Goal: Task Accomplishment & Management: Use online tool/utility

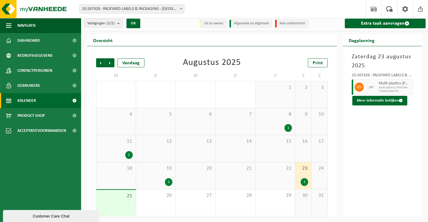
click at [66, 216] on div "Customer Care Chat" at bounding box center [51, 216] width 87 height 5
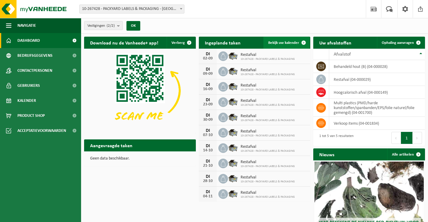
click at [278, 39] on link "Bekijk uw kalender" at bounding box center [287, 43] width 46 height 12
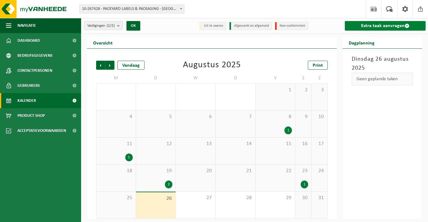
click at [366, 25] on link "Extra taak aanvragen" at bounding box center [385, 26] width 81 height 10
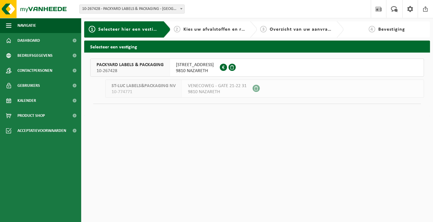
click at [142, 72] on span "10-267428" at bounding box center [129, 71] width 67 height 6
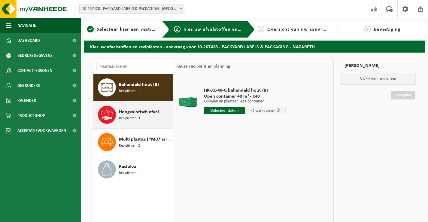
click at [139, 117] on span "Recipiënten: 3" at bounding box center [129, 119] width 21 height 6
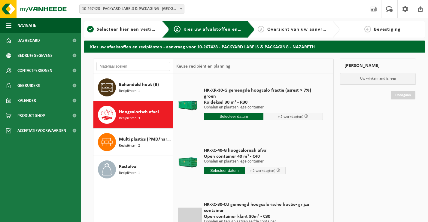
click at [220, 167] on input "text" at bounding box center [224, 171] width 41 height 8
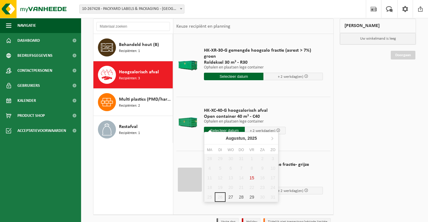
scroll to position [60, 0]
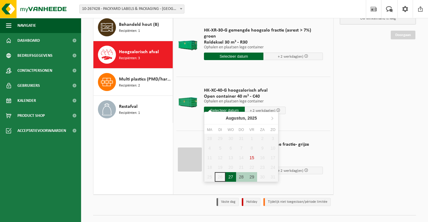
click at [232, 178] on div "27" at bounding box center [231, 177] width 11 height 10
type input "Van 2025-08-27"
type input "2025-08-27"
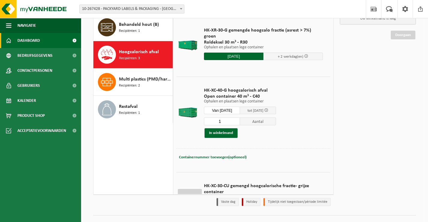
click at [43, 35] on link "Dashboard" at bounding box center [40, 40] width 81 height 15
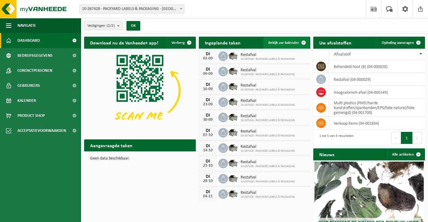
click at [286, 45] on link "Bekijk uw kalender" at bounding box center [287, 43] width 46 height 12
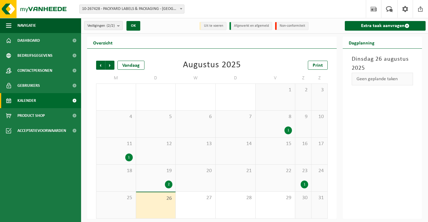
scroll to position [2, 0]
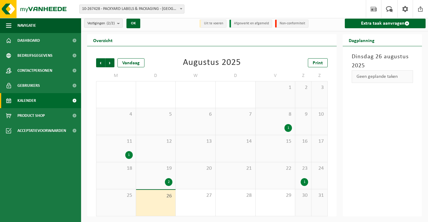
click at [170, 177] on div "19 2" at bounding box center [156, 175] width 40 height 27
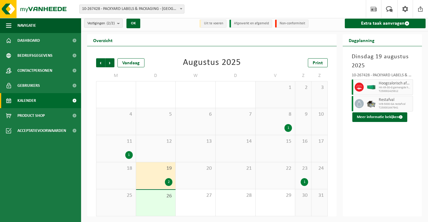
click at [359, 85] on icon at bounding box center [359, 86] width 5 height 5
click at [378, 24] on link "Extra taak aanvragen" at bounding box center [385, 24] width 81 height 10
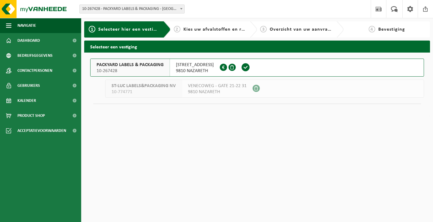
click at [166, 69] on div "PACKYARD LABELS & PACKAGING 10-267428" at bounding box center [129, 67] width 79 height 17
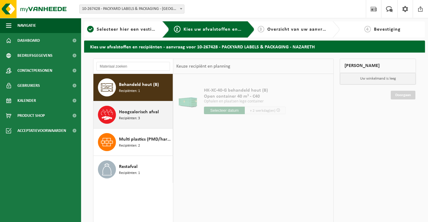
click at [160, 116] on div "Hoogcalorisch afval Recipiënten: 3" at bounding box center [145, 115] width 52 height 18
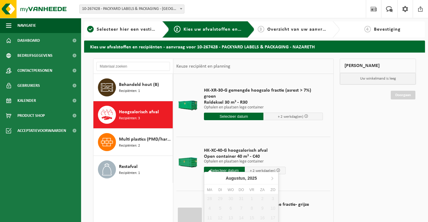
click at [217, 167] on input "text" at bounding box center [224, 171] width 41 height 8
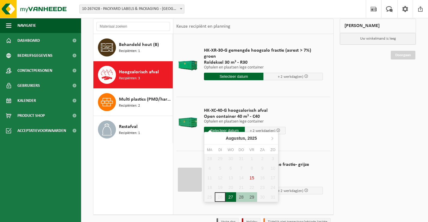
click at [229, 194] on div "27" at bounding box center [231, 197] width 11 height 10
type input "Van 2025-08-27"
type input "2025-08-27"
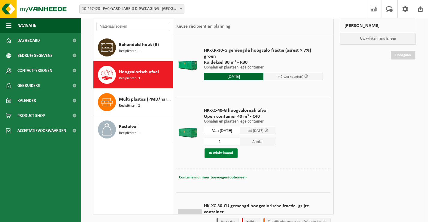
click at [222, 150] on button "In winkelmand" at bounding box center [221, 153] width 33 height 10
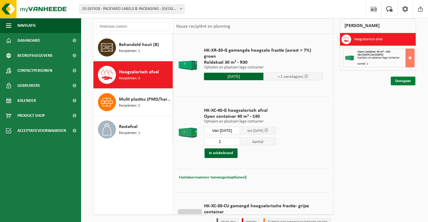
click at [396, 82] on link "Doorgaan" at bounding box center [403, 81] width 25 height 9
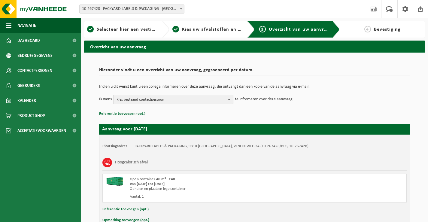
click at [134, 100] on span "Kies bestaand contactpersoon" at bounding box center [171, 99] width 109 height 9
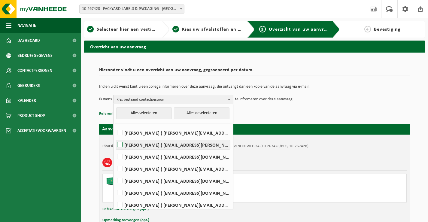
click at [132, 143] on label "CHRISTOPHE DE JANS ( christophe.de.jans@packyard.pro )" at bounding box center [173, 144] width 114 height 9
click at [115, 137] on input "CHRISTOPHE DE JANS ( christophe.de.jans@packyard.pro )" at bounding box center [115, 137] width 0 height 0
checkbox input "true"
click at [262, 116] on p "Referentie toevoegen (opt.)" at bounding box center [254, 114] width 311 height 8
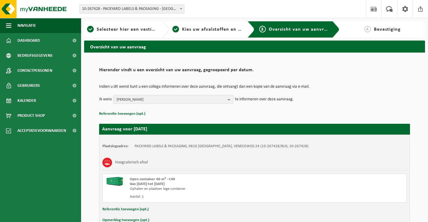
scroll to position [36, 0]
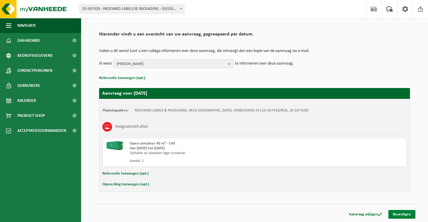
click at [396, 212] on link "Bevestigen" at bounding box center [402, 214] width 27 height 9
